Goal: Task Accomplishment & Management: Use online tool/utility

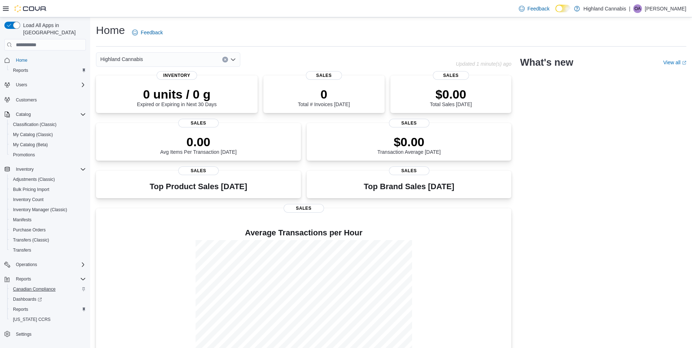
scroll to position [13, 0]
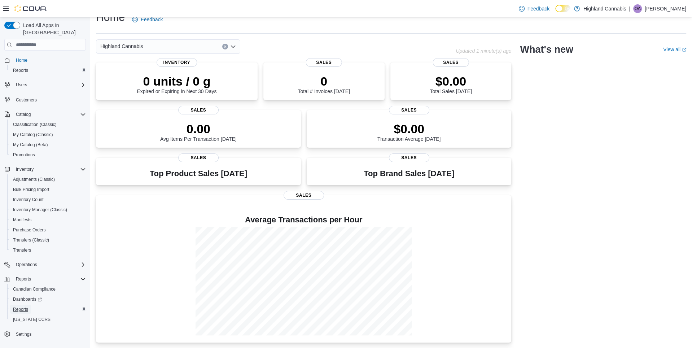
click at [23, 306] on span "Reports" at bounding box center [20, 309] width 15 height 6
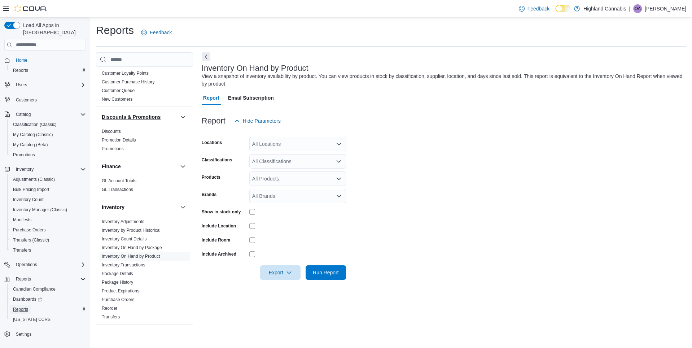
scroll to position [294, 0]
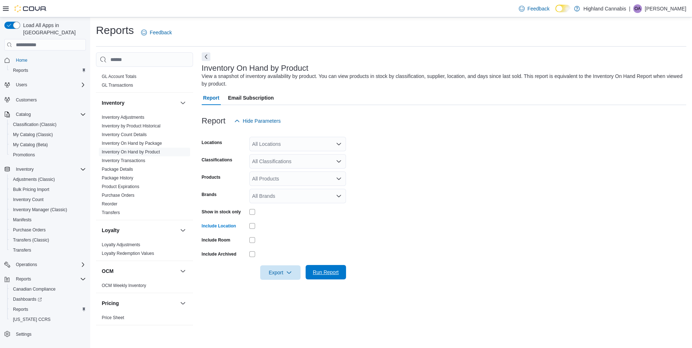
click at [318, 272] on span "Run Report" at bounding box center [326, 271] width 26 height 7
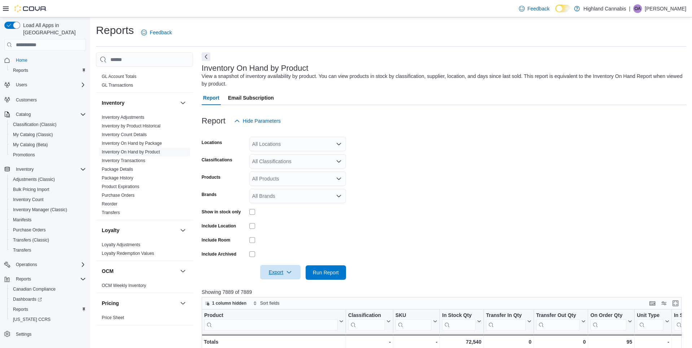
click at [290, 273] on icon "button" at bounding box center [289, 272] width 6 height 6
click at [288, 286] on span "Export to Excel" at bounding box center [280, 287] width 32 height 6
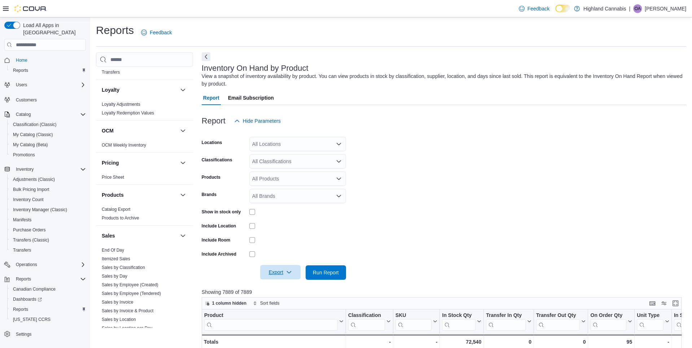
scroll to position [516, 0]
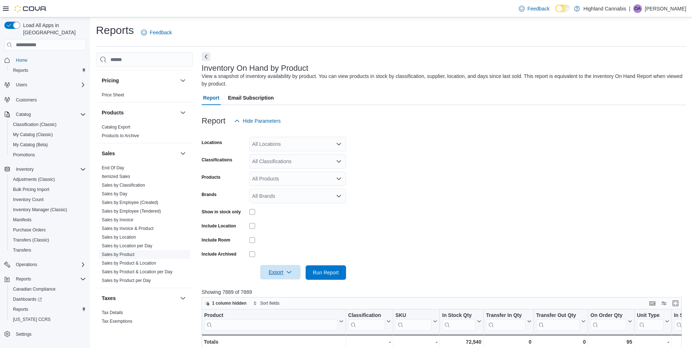
click at [114, 252] on link "Sales by Product" at bounding box center [118, 254] width 33 height 5
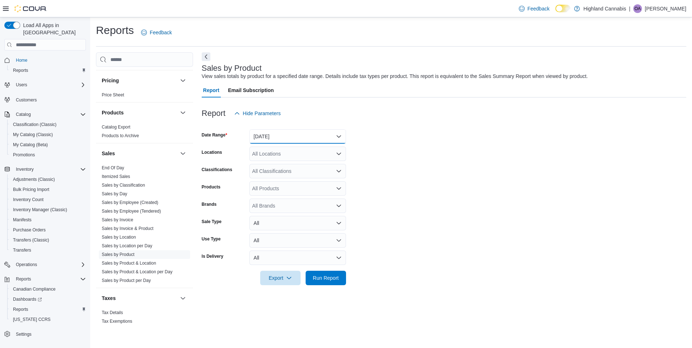
click at [305, 137] on button "Yesterday" at bounding box center [297, 136] width 97 height 14
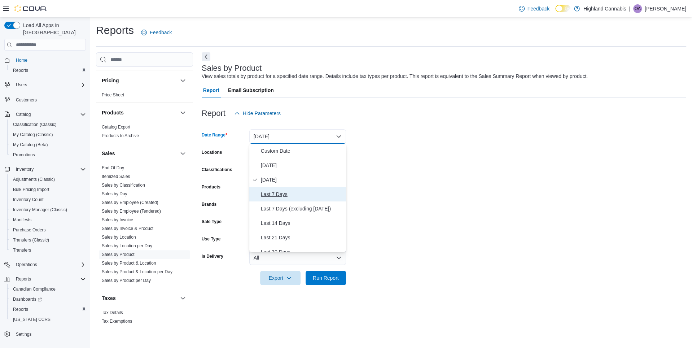
click at [283, 189] on button "Last 7 Days" at bounding box center [297, 194] width 97 height 14
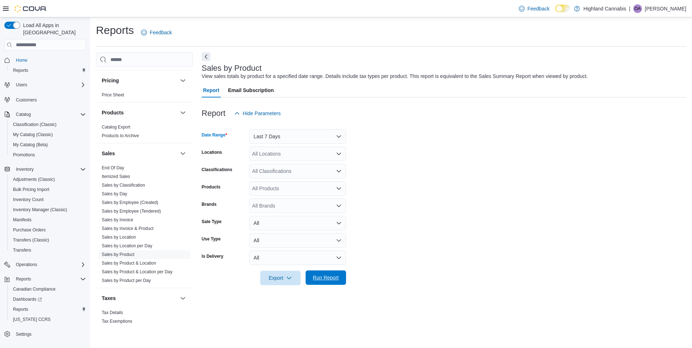
click at [326, 279] on span "Run Report" at bounding box center [326, 277] width 26 height 7
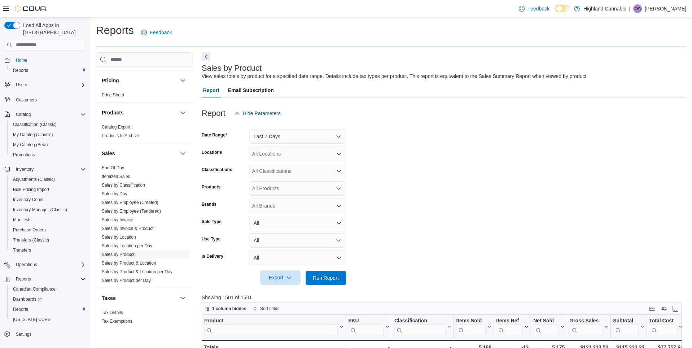
click at [274, 281] on span "Export" at bounding box center [280, 277] width 32 height 14
click at [291, 291] on span "Export to Excel" at bounding box center [280, 292] width 32 height 6
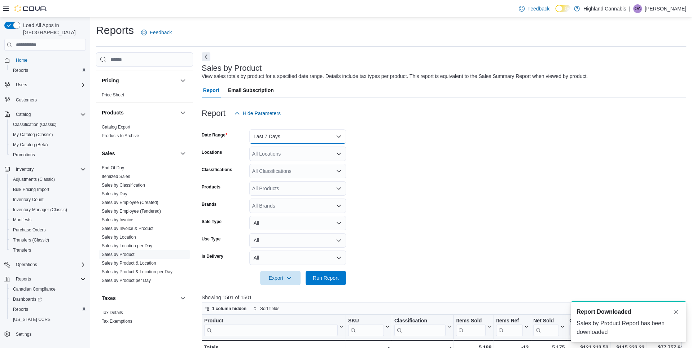
click at [273, 138] on button "Last 7 Days" at bounding box center [297, 136] width 97 height 14
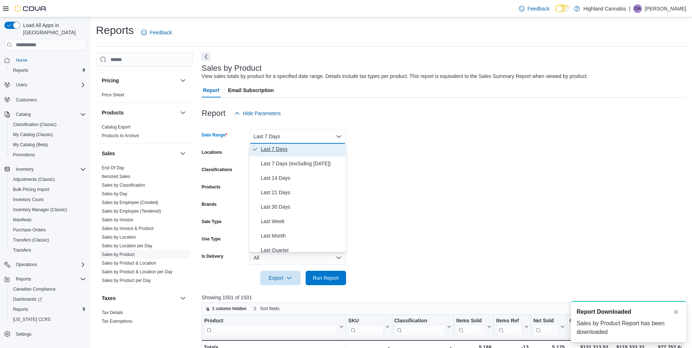
scroll to position [46, 0]
click at [284, 207] on span "Last 30 Days" at bounding box center [302, 206] width 82 height 9
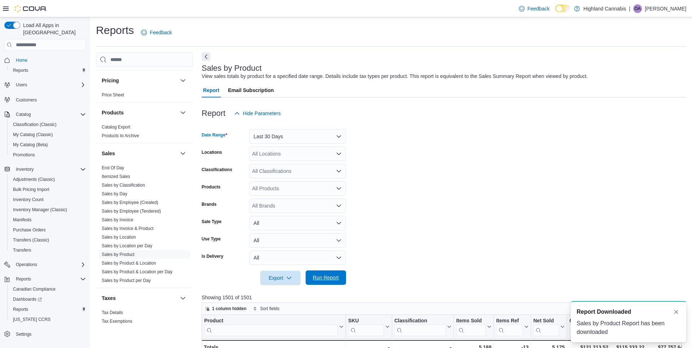
click at [334, 279] on span "Run Report" at bounding box center [326, 277] width 26 height 7
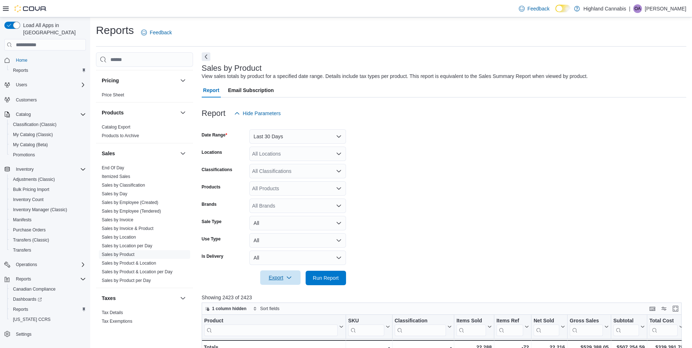
click at [273, 271] on span "Export" at bounding box center [280, 277] width 32 height 14
click at [286, 291] on span "Export to Excel" at bounding box center [280, 292] width 32 height 6
